Goal: Check status: Check status

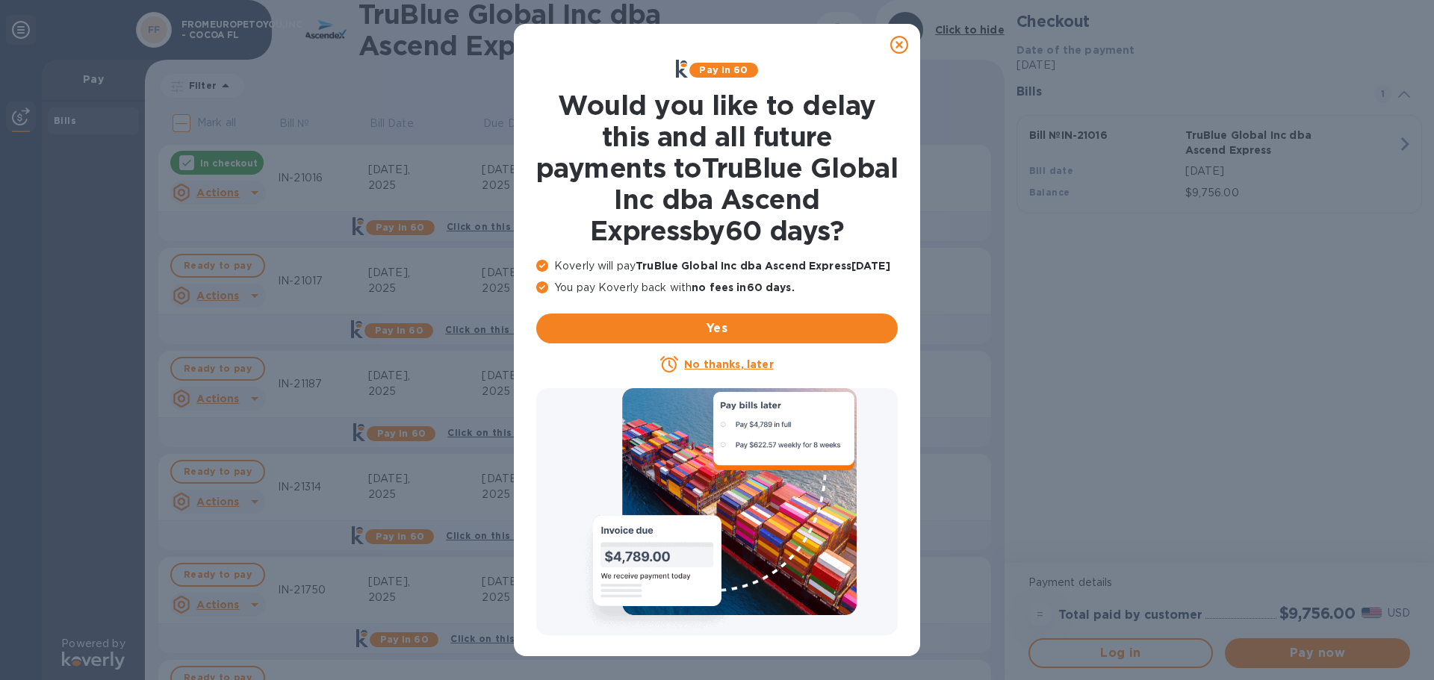
click at [898, 46] on icon at bounding box center [899, 45] width 18 height 18
click at [902, 46] on icon at bounding box center [899, 45] width 18 height 18
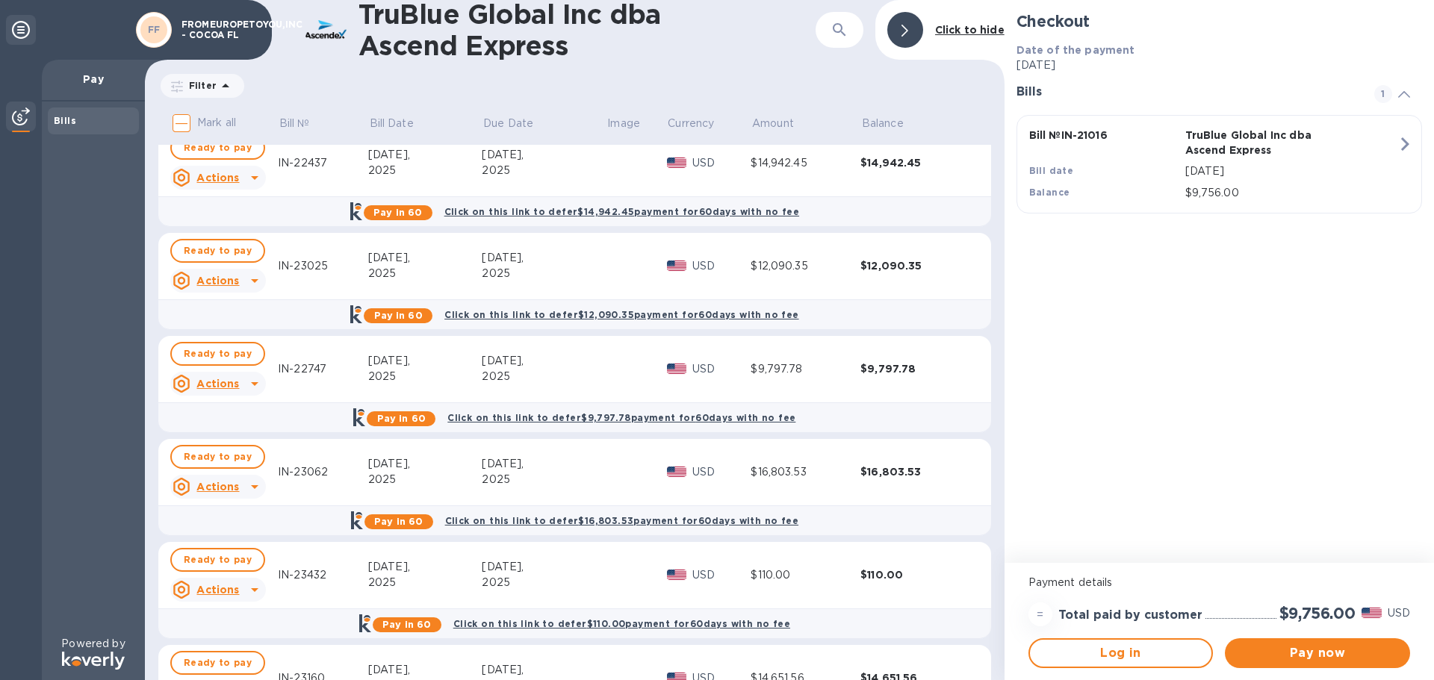
scroll to position [971, 0]
